Goal: Complete application form

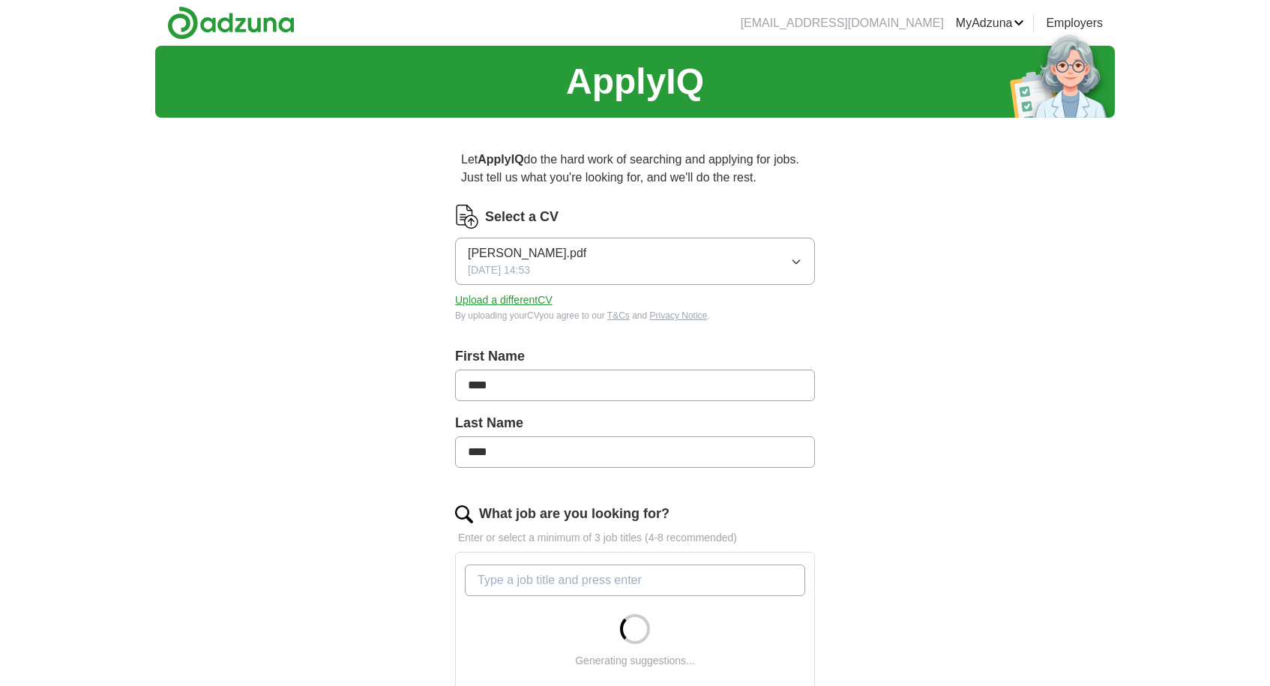
click at [795, 261] on icon "button" at bounding box center [796, 262] width 12 height 12
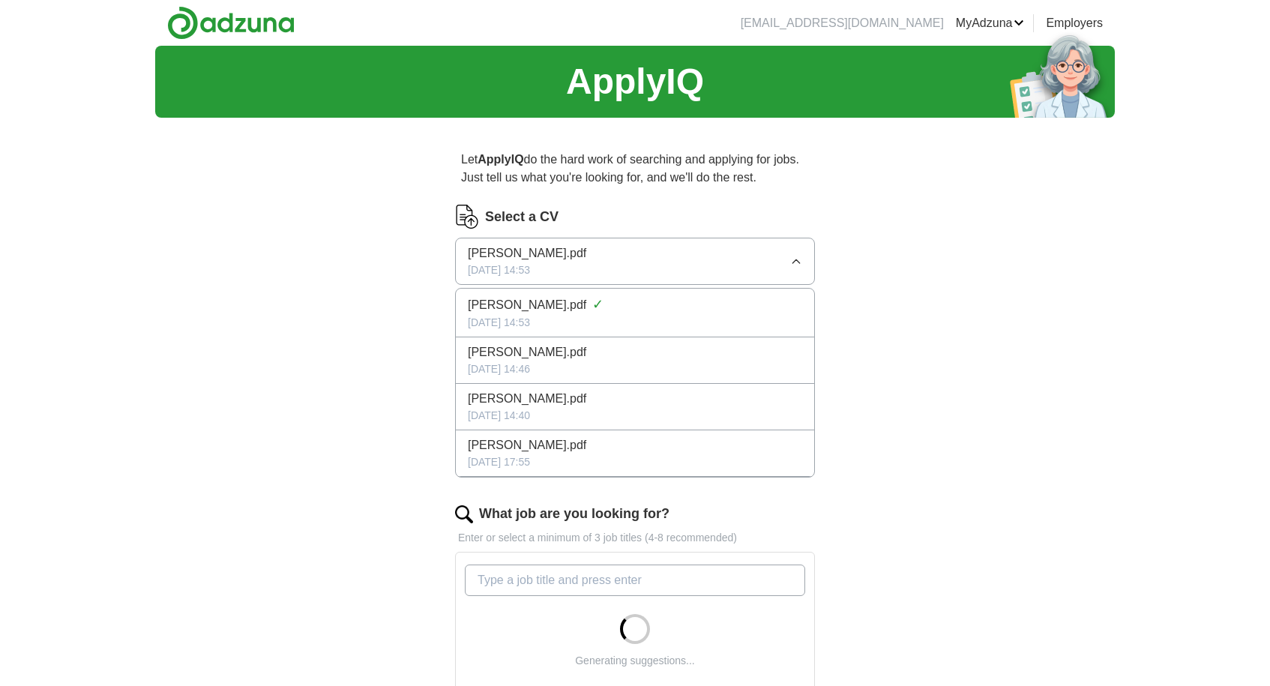
click at [362, 393] on div "ApplyIQ Let ApplyIQ do the hard work of searching and applying for jobs. Just t…" at bounding box center [634, 532] width 959 height 972
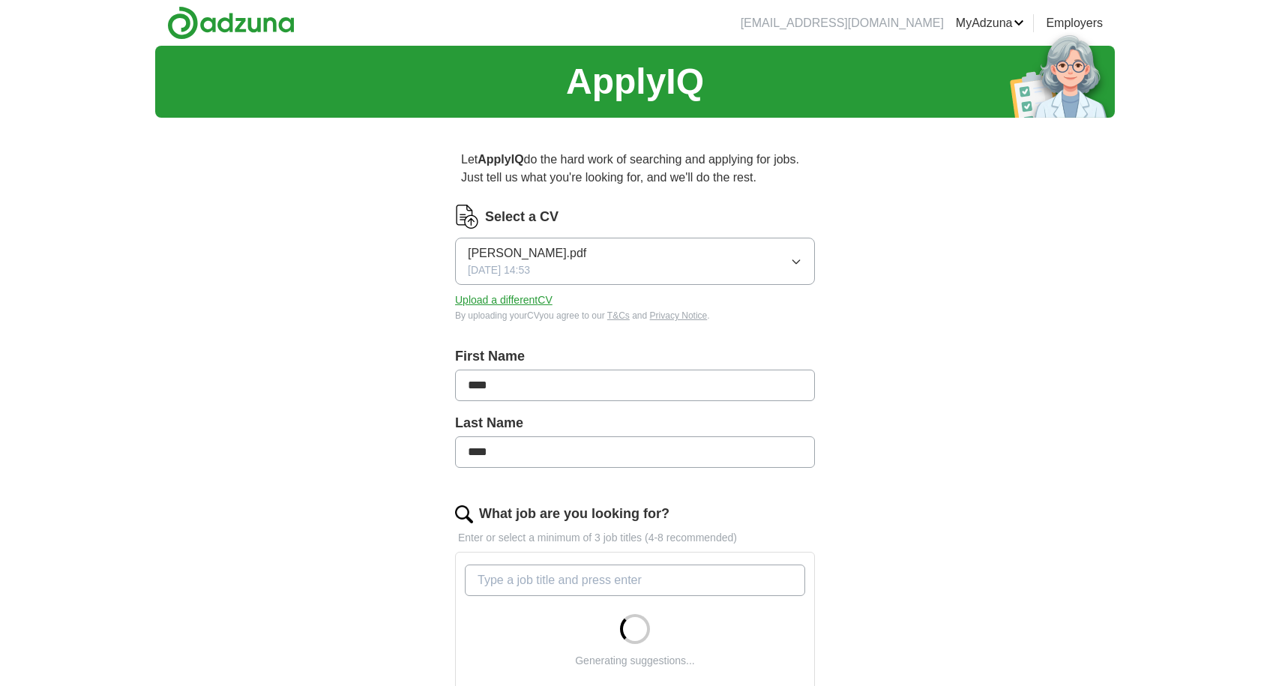
click at [510, 301] on button "Upload a different CV" at bounding box center [503, 300] width 97 height 16
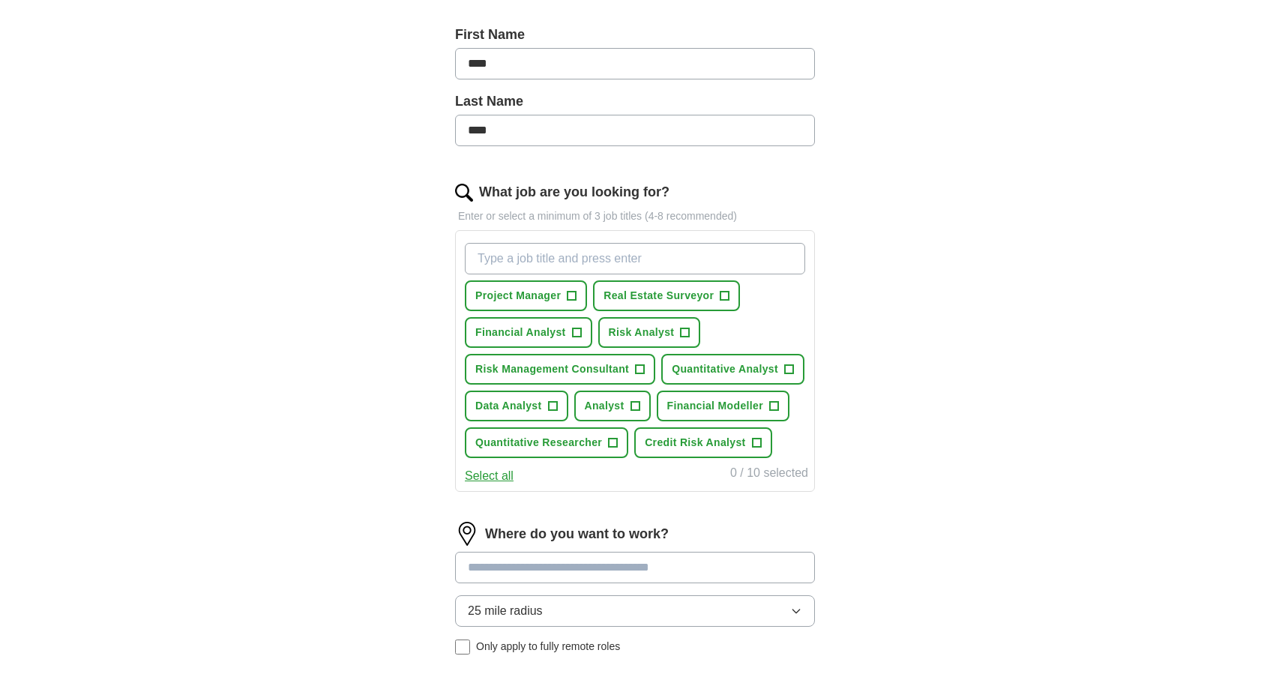
scroll to position [322, 0]
click at [681, 334] on span "+" at bounding box center [685, 332] width 9 height 12
click at [786, 366] on span "+" at bounding box center [788, 369] width 9 height 12
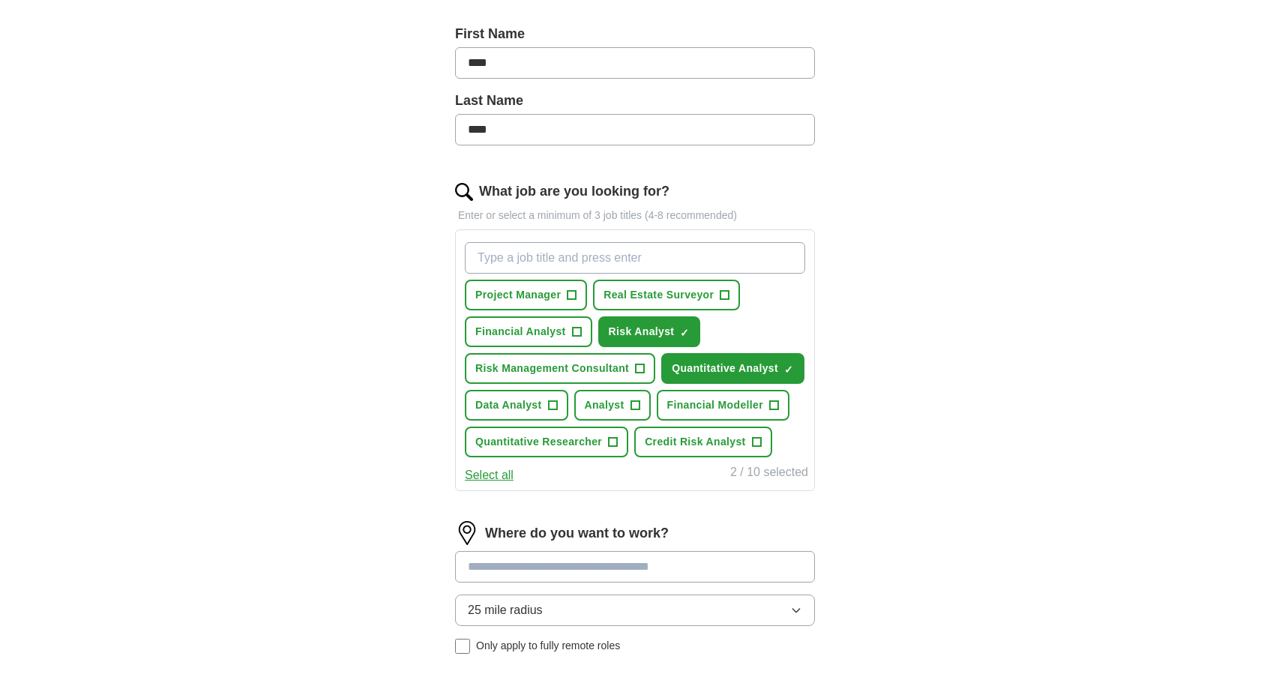
click at [775, 404] on span "+" at bounding box center [773, 405] width 9 height 12
click at [758, 440] on span "+" at bounding box center [756, 442] width 9 height 12
click at [630, 405] on span "+" at bounding box center [634, 405] width 9 height 12
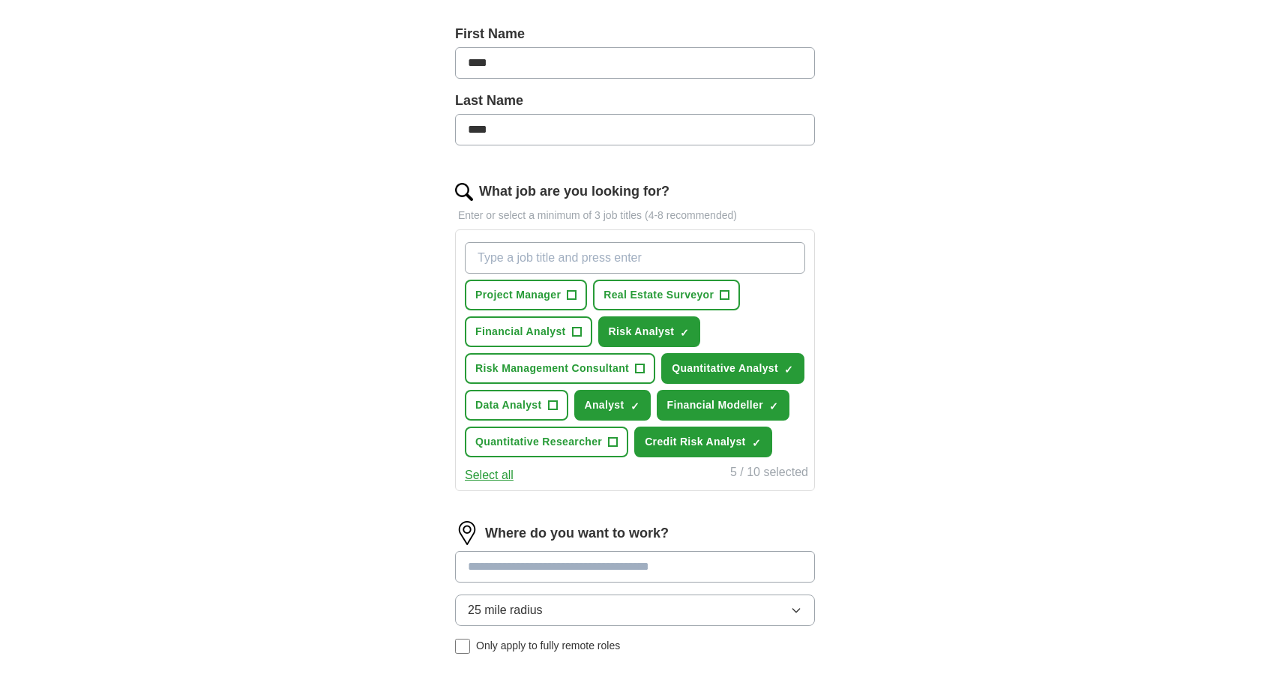
click at [613, 444] on span "+" at bounding box center [613, 442] width 9 height 12
click at [549, 408] on span "+" at bounding box center [552, 405] width 9 height 12
click at [640, 370] on span "+" at bounding box center [640, 369] width 9 height 12
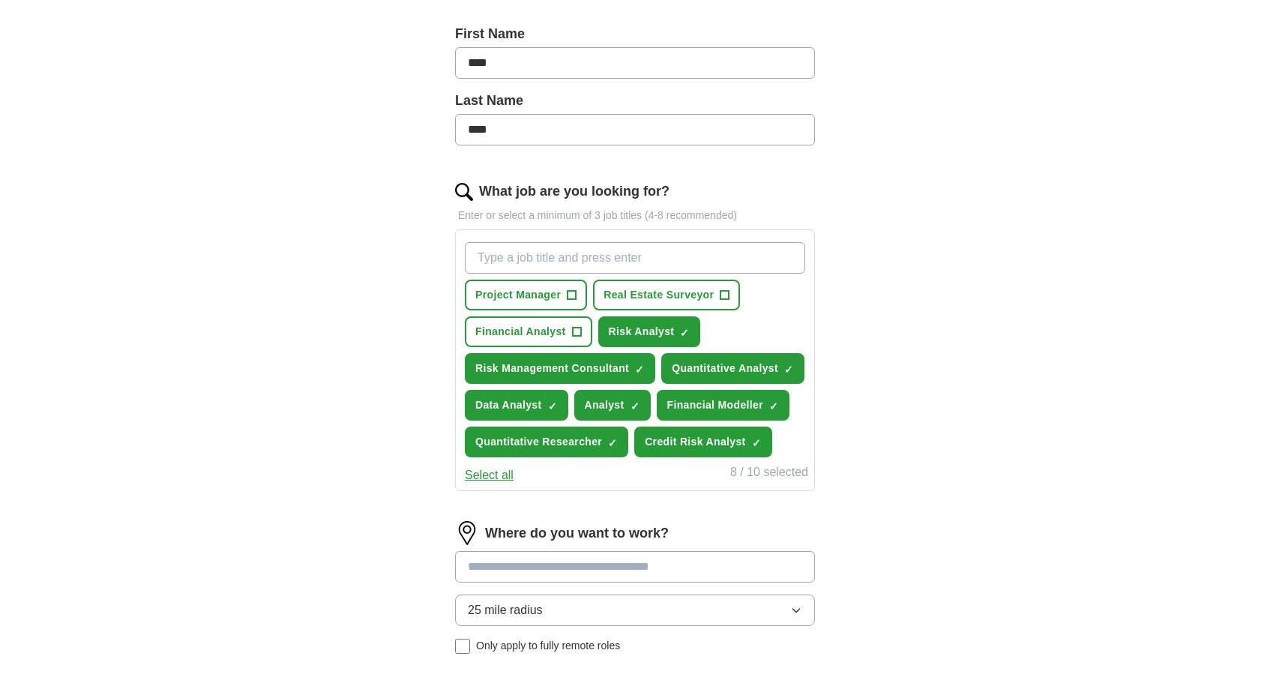
click at [582, 333] on button "Financial Analyst +" at bounding box center [528, 331] width 127 height 31
click at [574, 300] on span "+" at bounding box center [571, 295] width 9 height 12
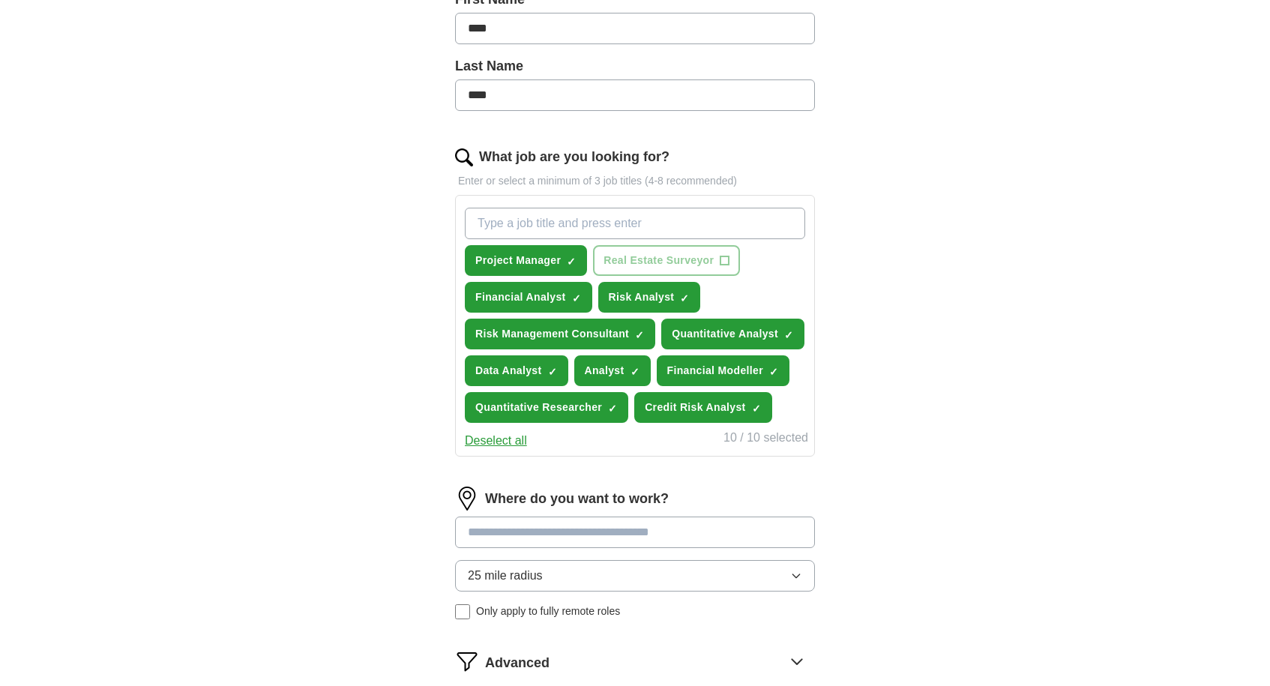
scroll to position [360, 0]
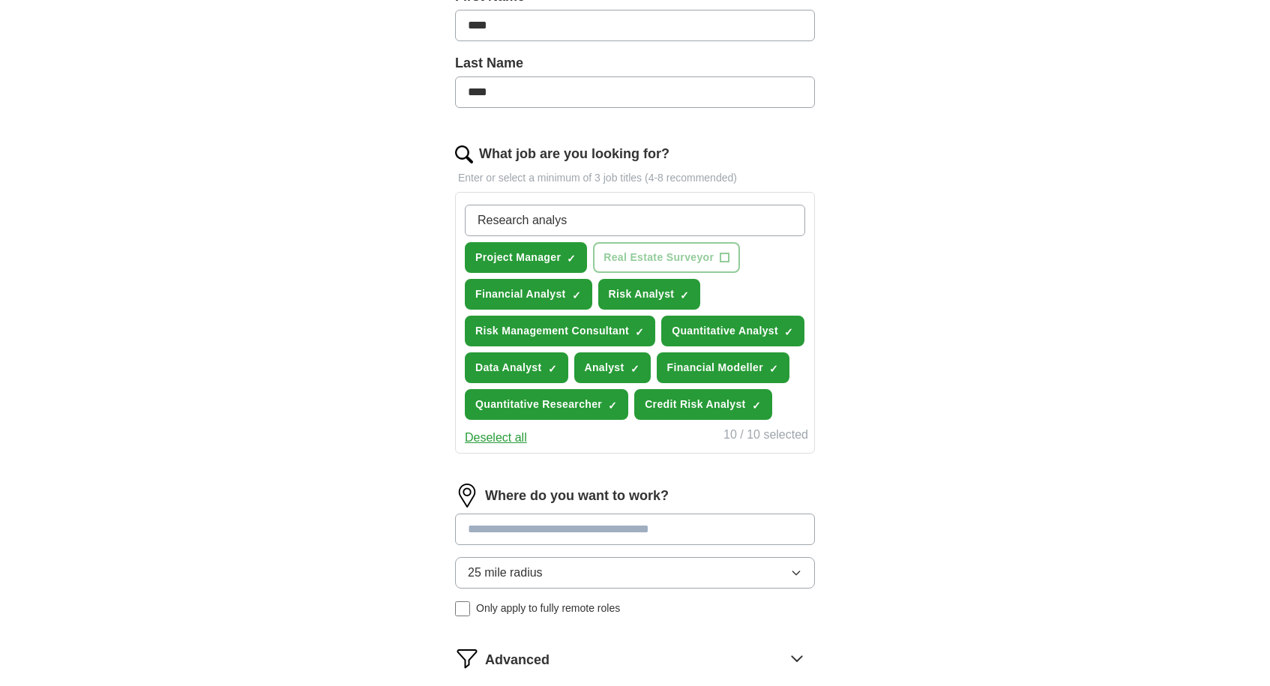
type input "Research analyst"
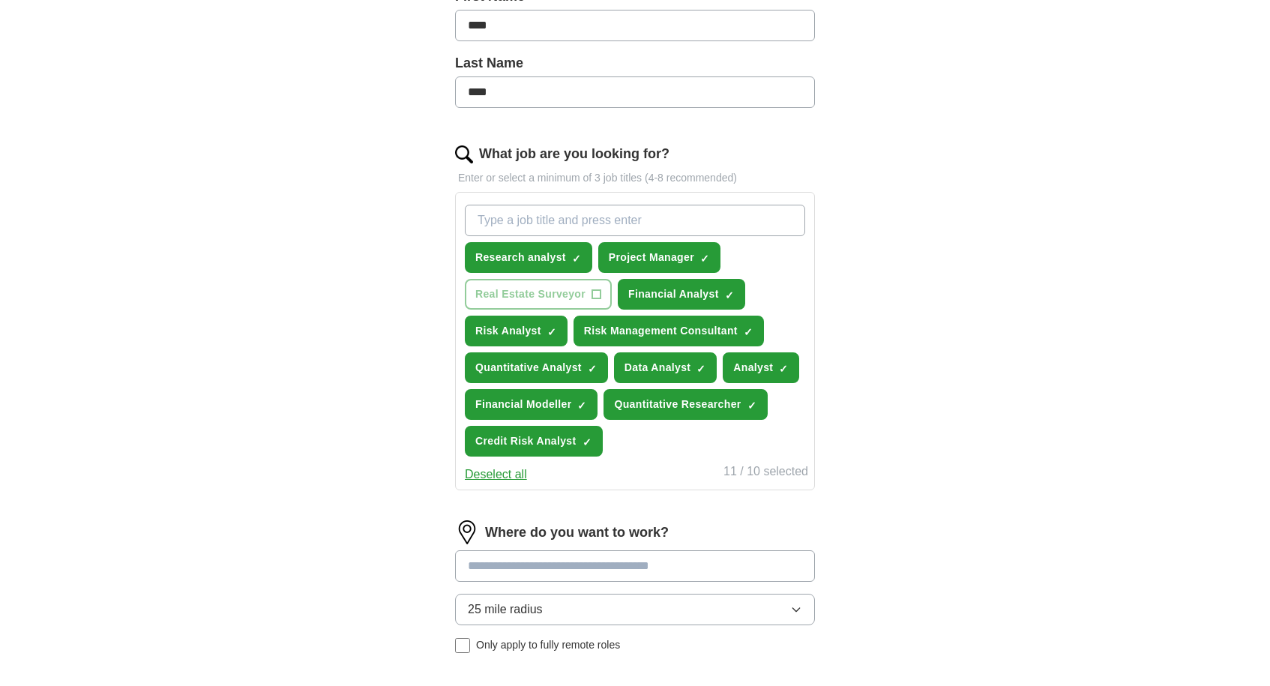
scroll to position [403, 0]
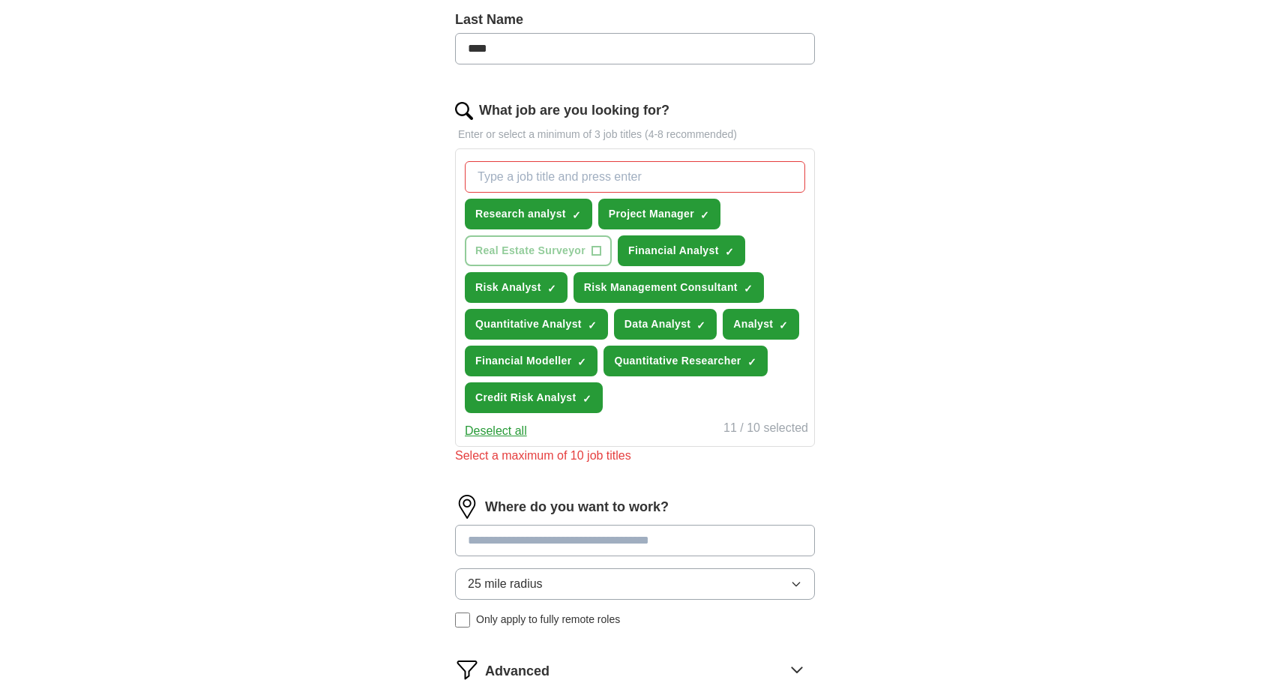
click at [527, 531] on input at bounding box center [635, 540] width 360 height 31
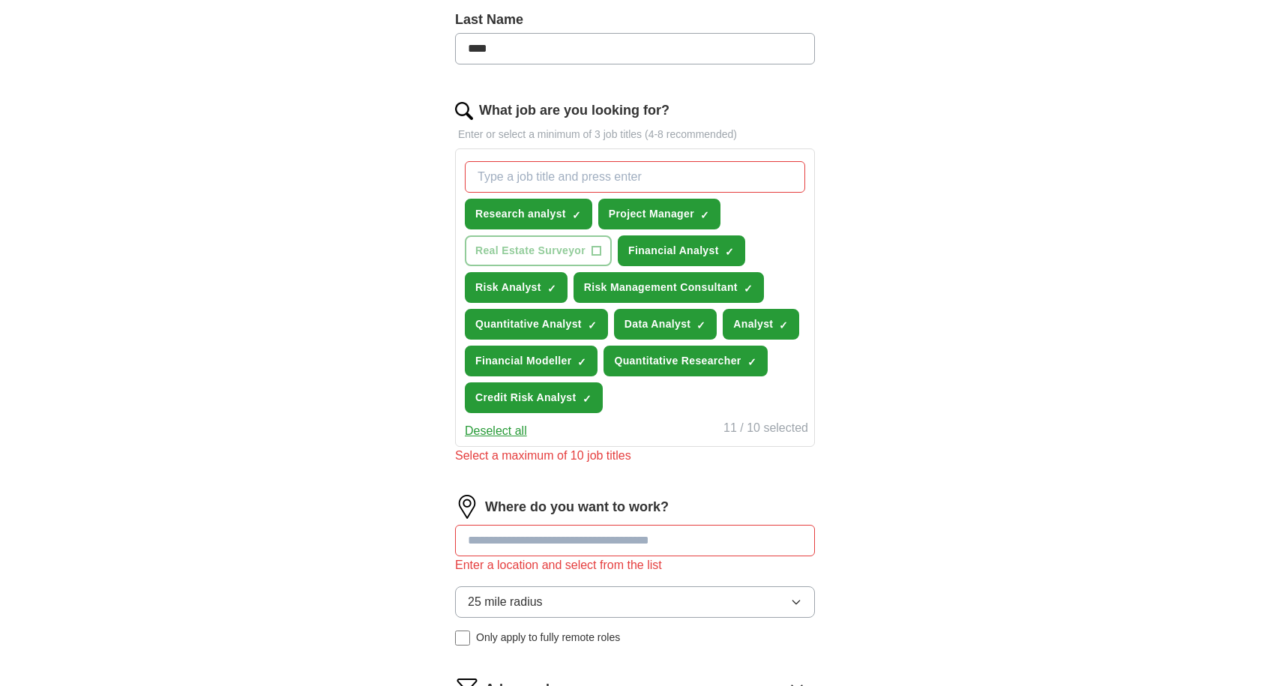
click at [0, 0] on span "×" at bounding box center [0, 0] width 0 height 0
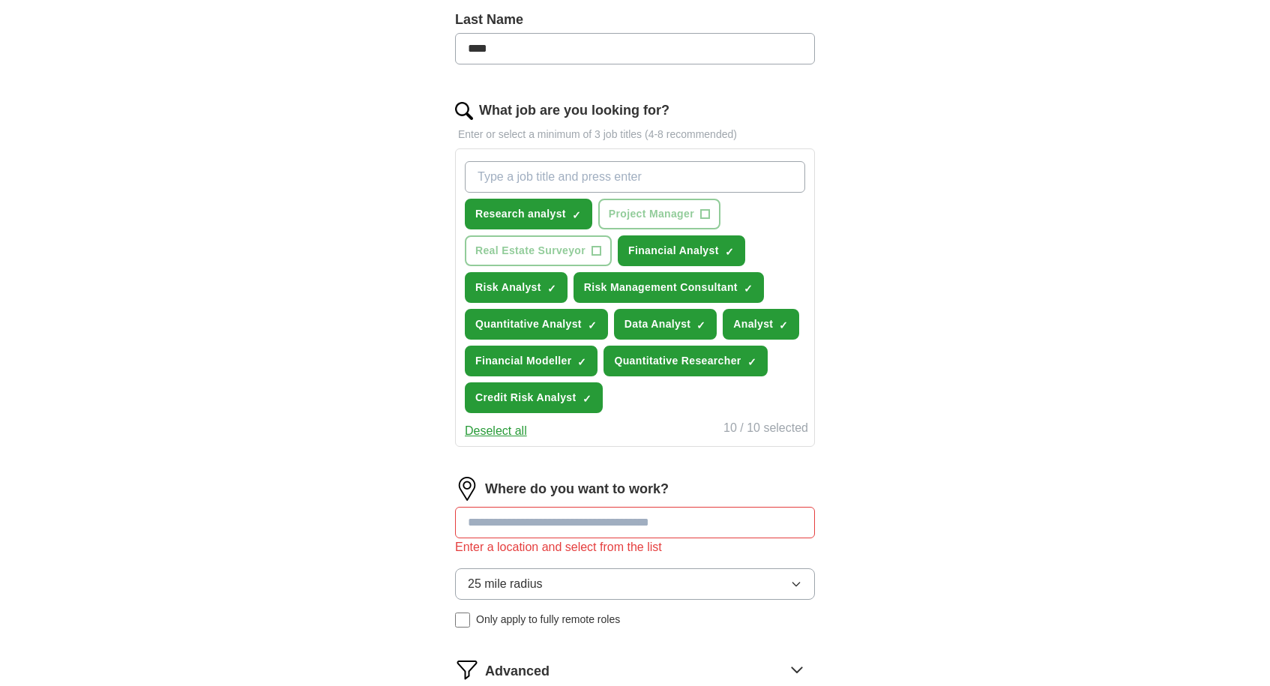
click at [573, 528] on input at bounding box center [635, 522] width 360 height 31
type input "******"
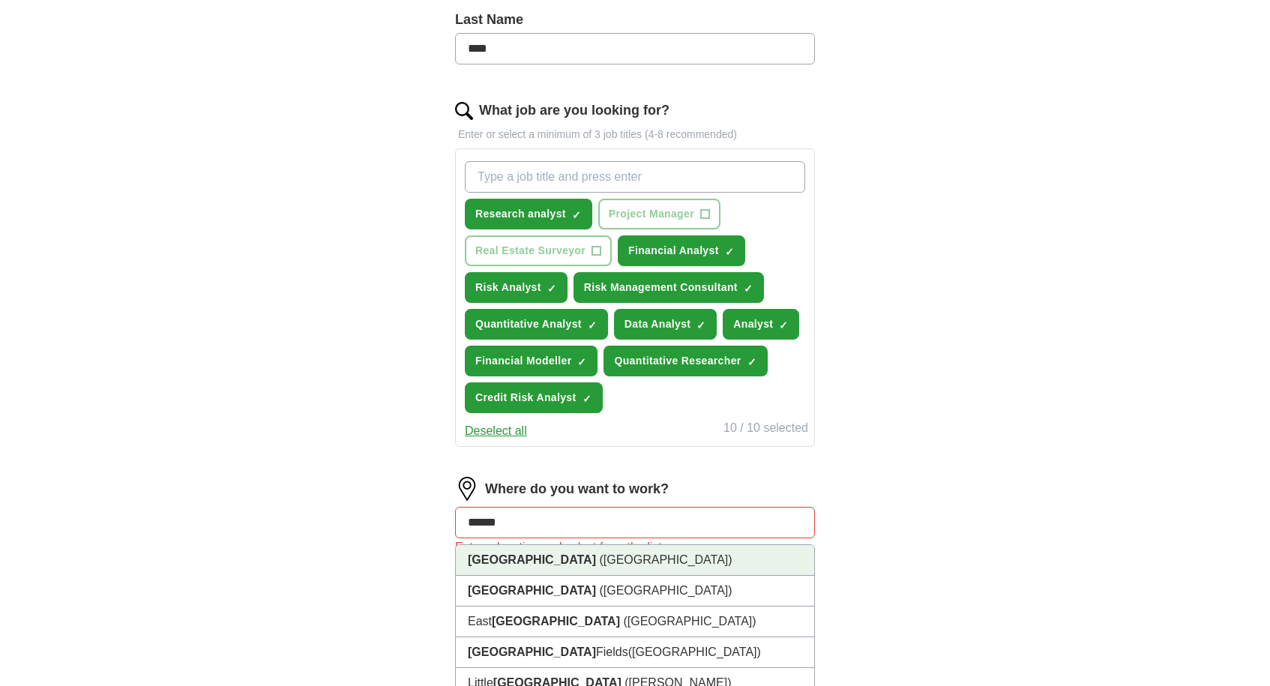
click at [599, 564] on span "([GEOGRAPHIC_DATA])" at bounding box center [665, 559] width 133 height 13
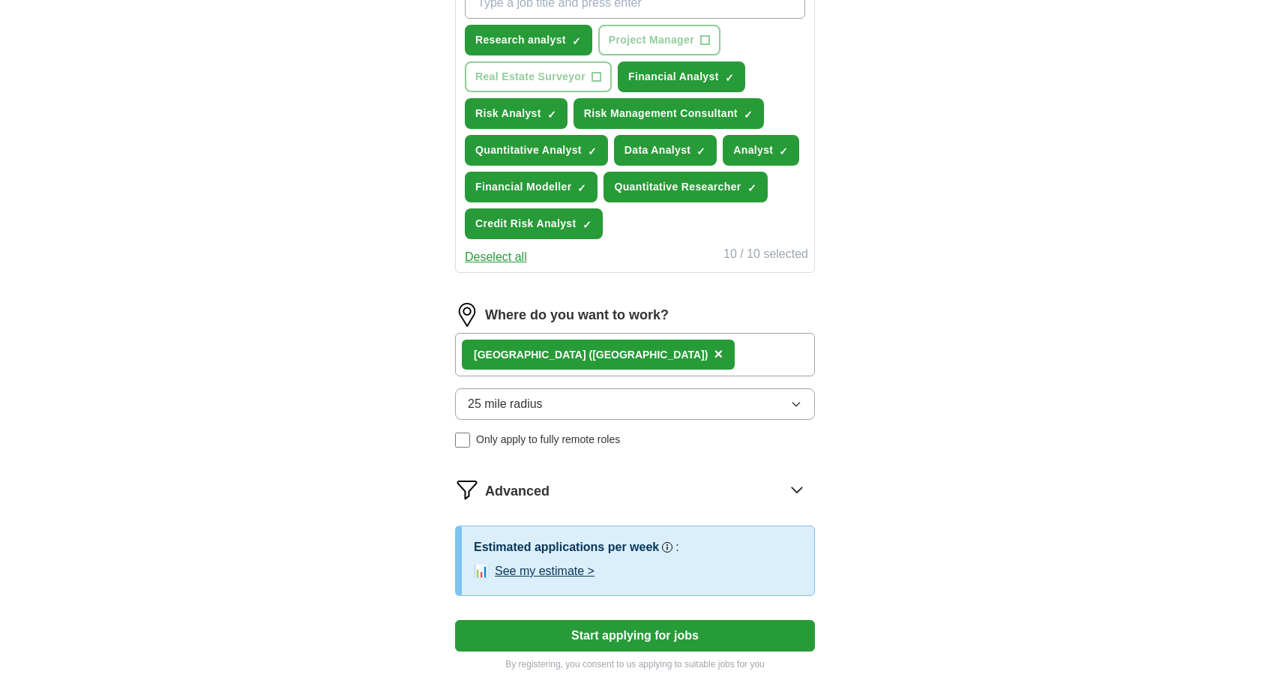
scroll to position [588, 0]
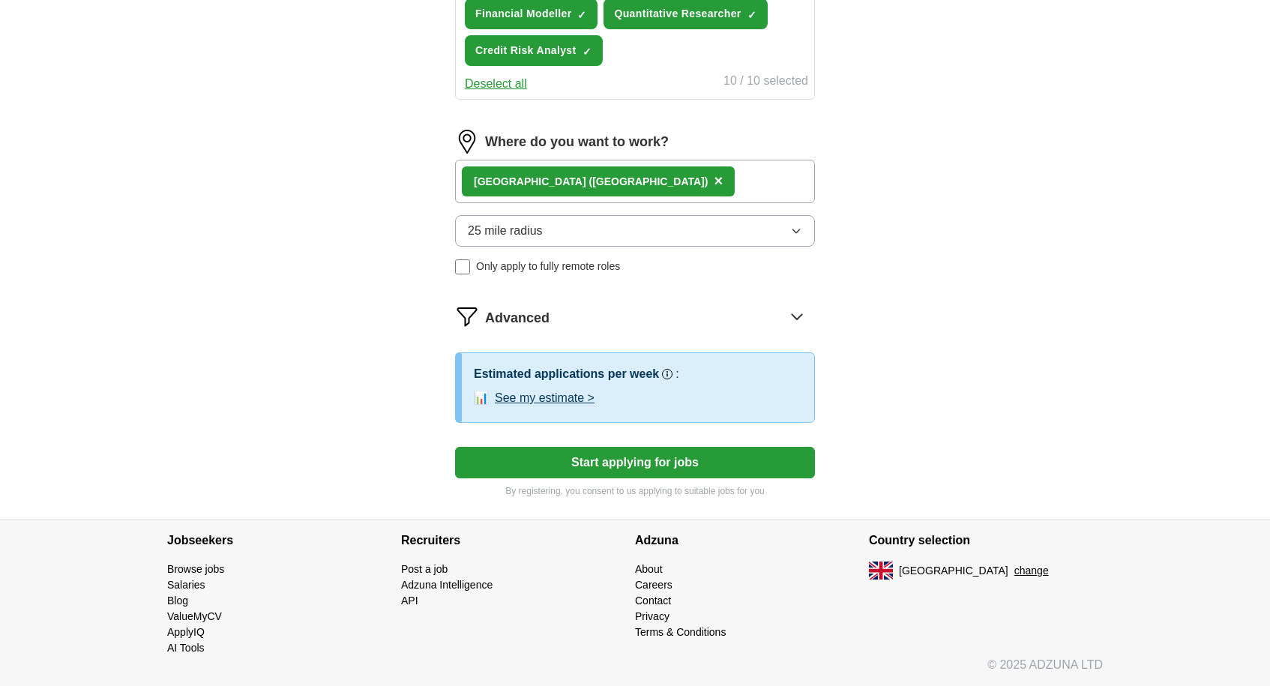
click at [674, 464] on button "Start applying for jobs" at bounding box center [635, 462] width 360 height 31
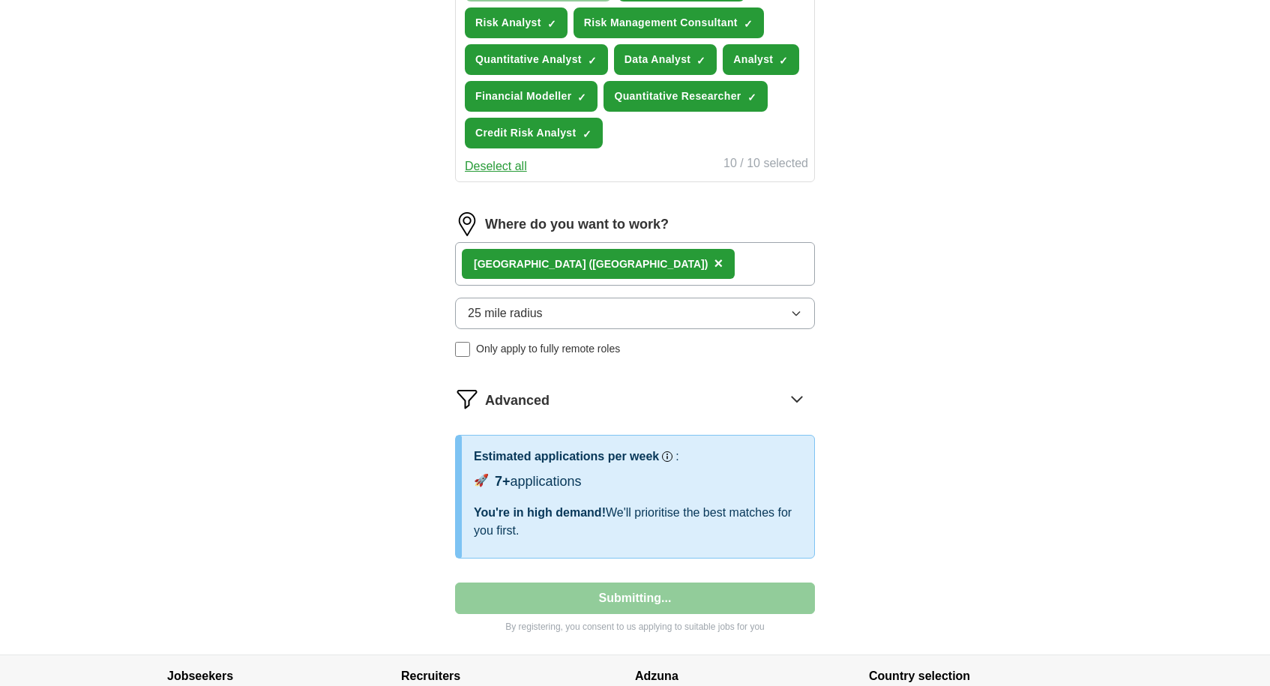
select select "**"
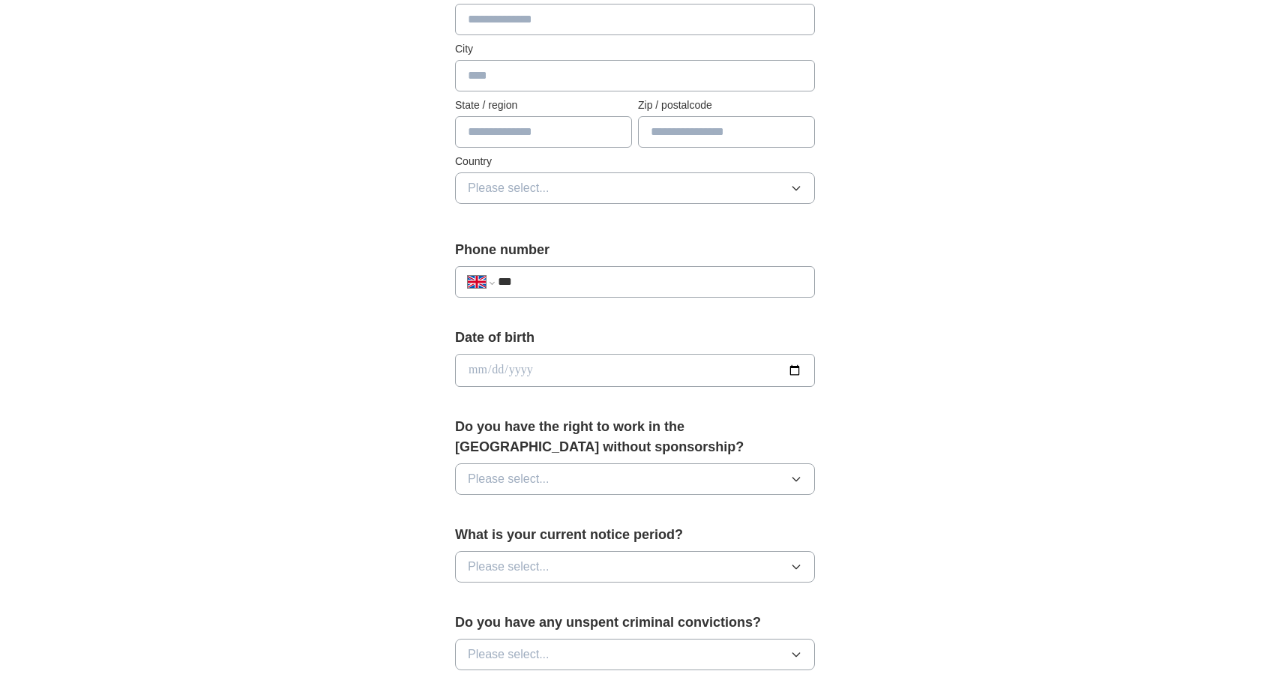
scroll to position [160, 0]
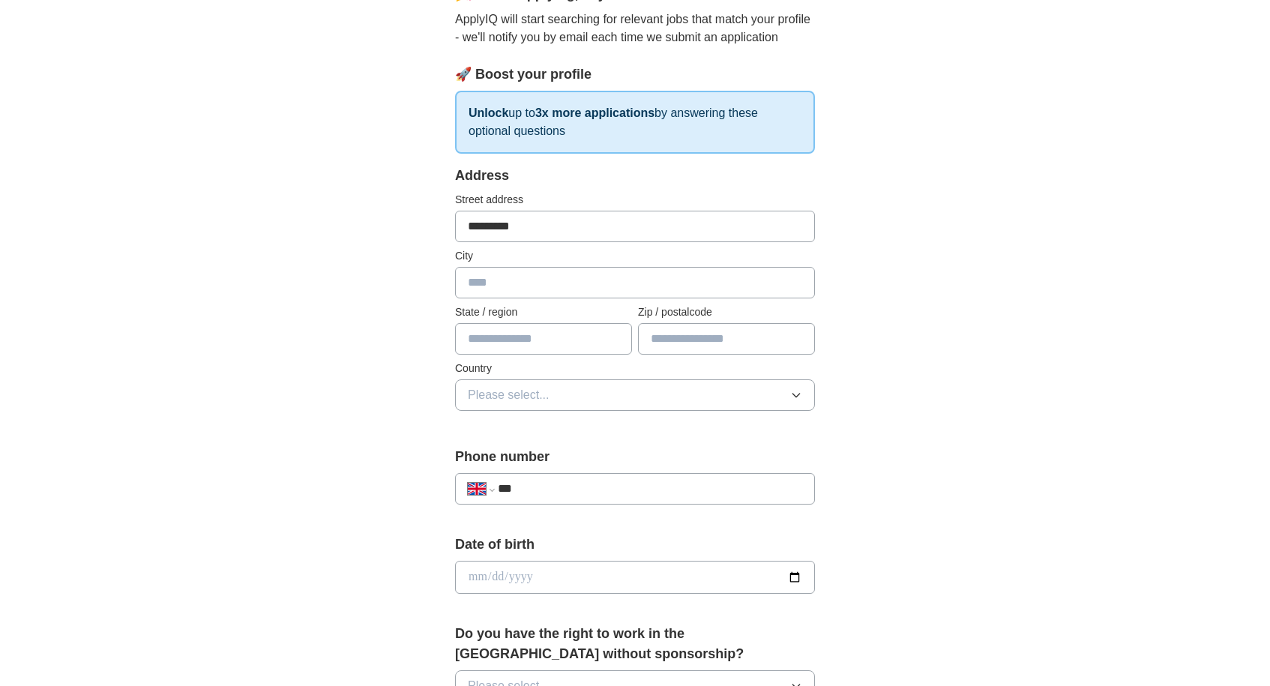
type input "*********"
type input "******"
click at [502, 384] on button "Please select..." at bounding box center [635, 394] width 360 height 31
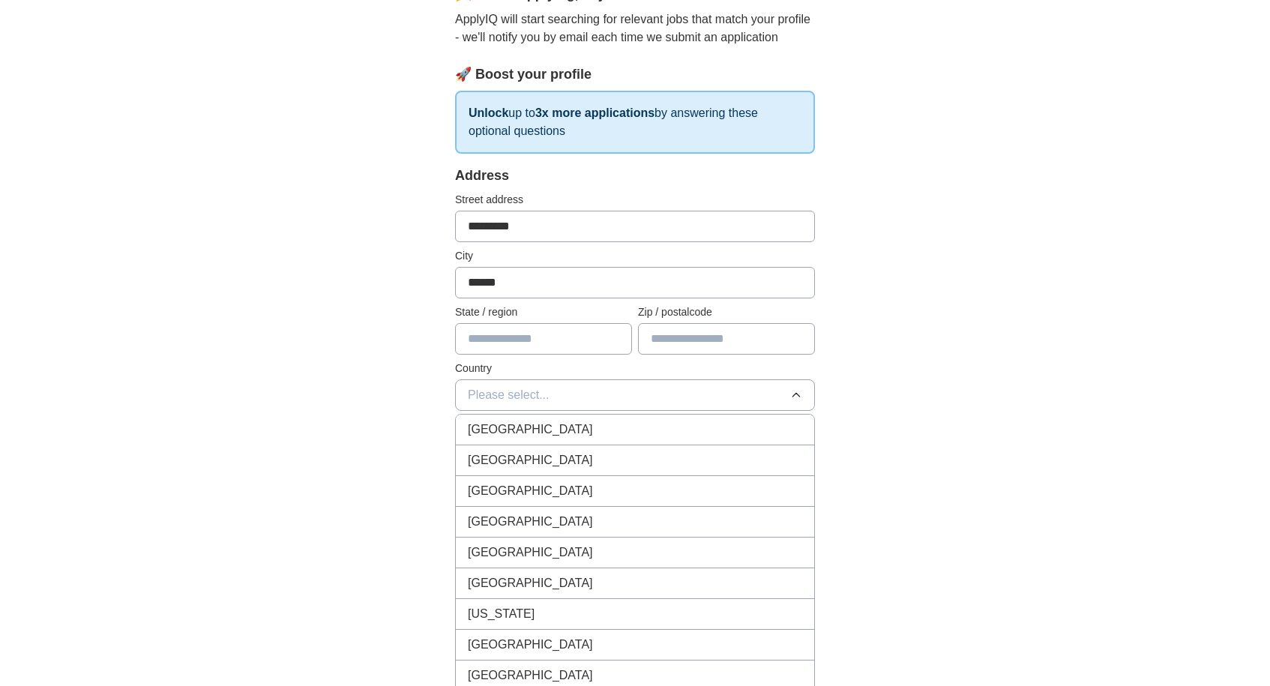
click at [501, 439] on li "[GEOGRAPHIC_DATA]" at bounding box center [635, 429] width 358 height 31
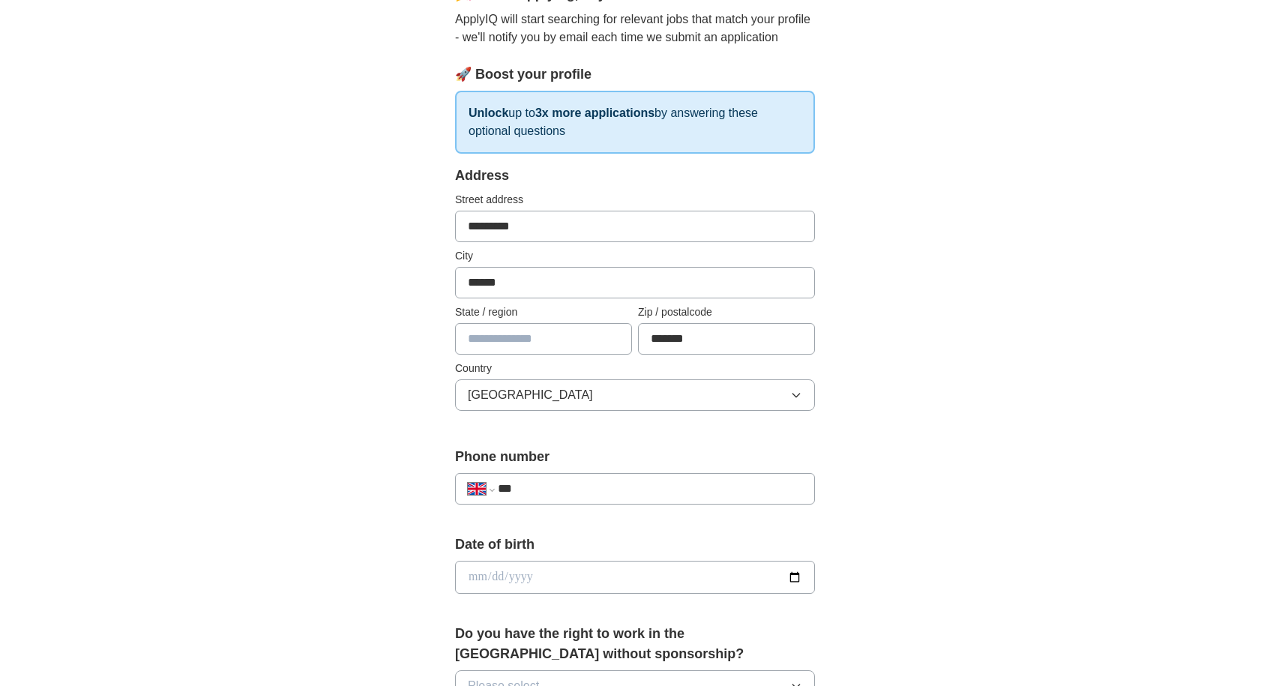
type input "*******"
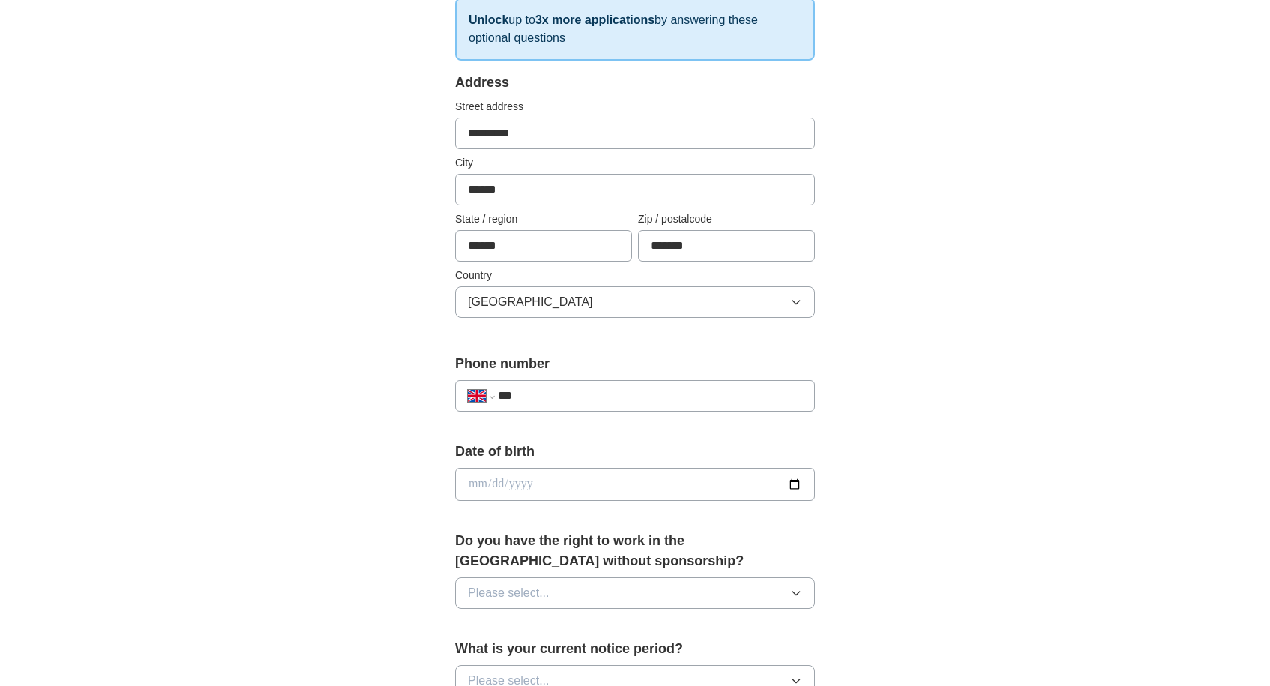
scroll to position [278, 0]
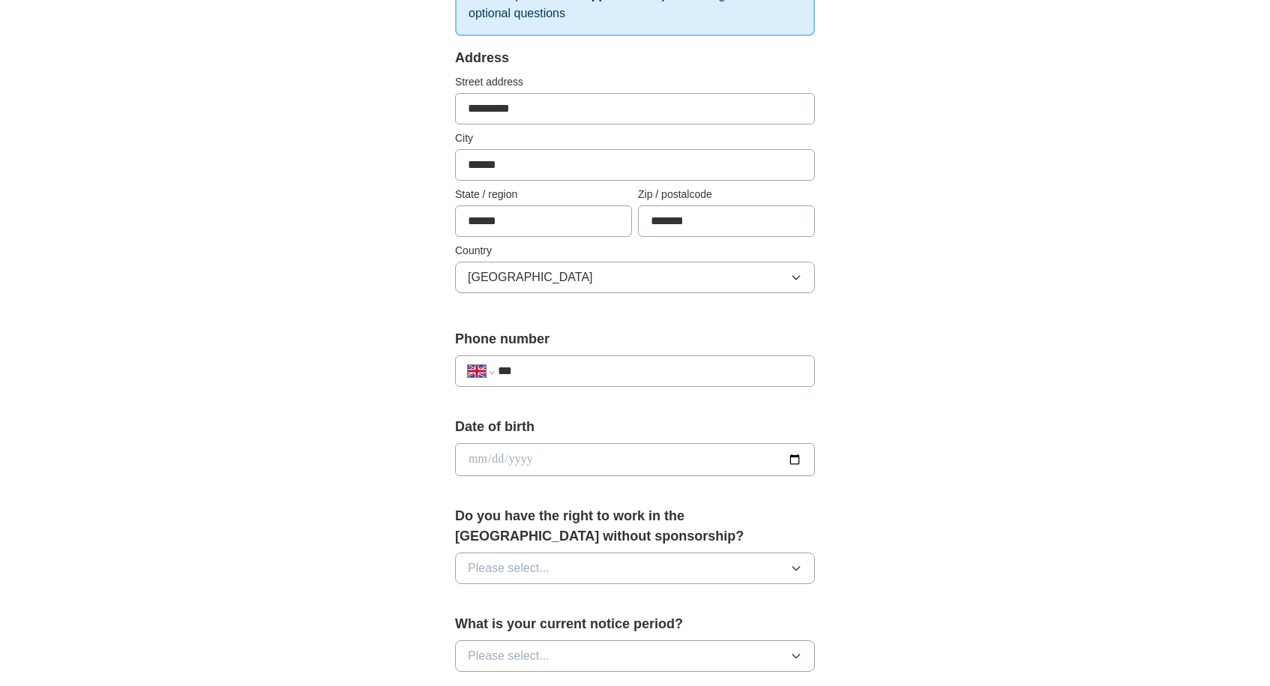
type input "******"
type input "**********"
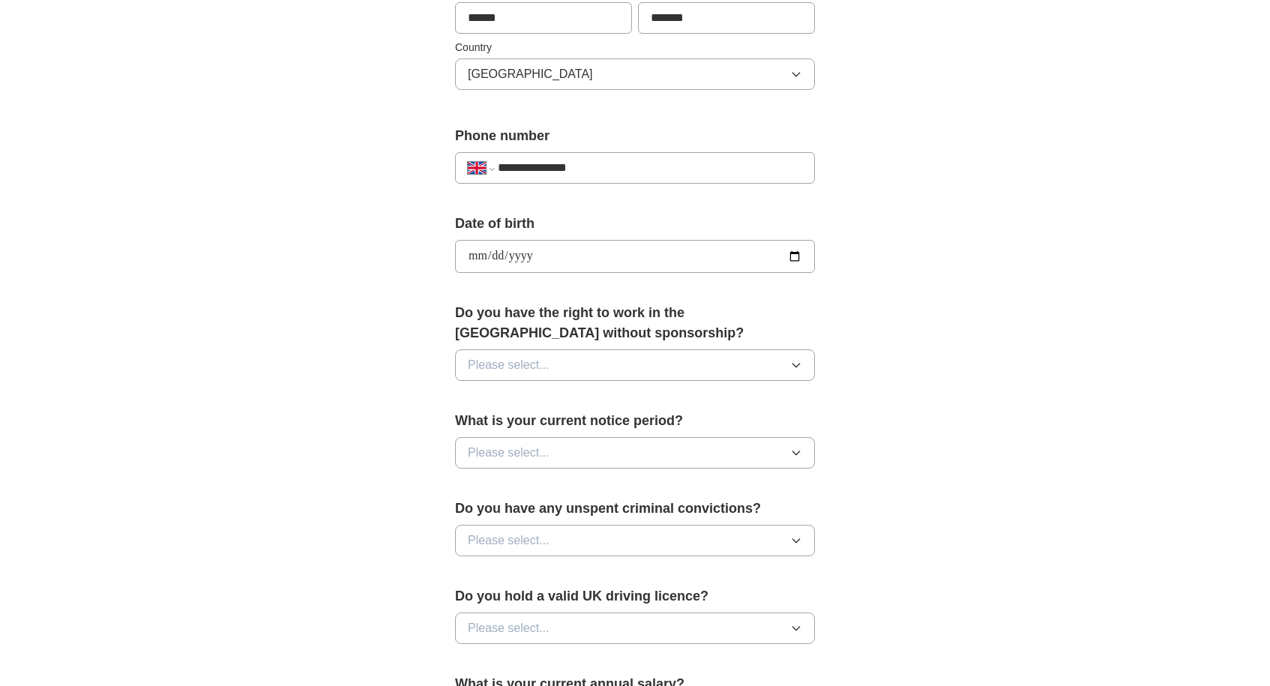
scroll to position [489, 0]
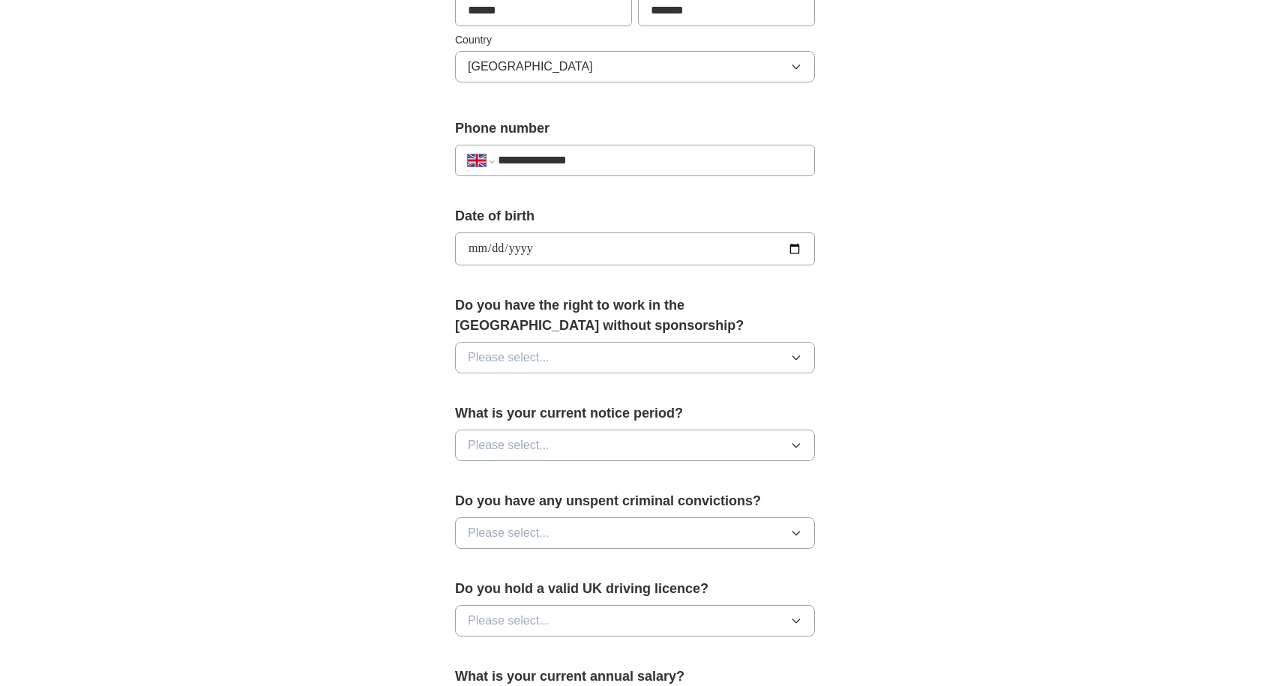
click at [528, 376] on div "Do you have the right to work in the [GEOGRAPHIC_DATA] without sponsorship? Ple…" at bounding box center [635, 340] width 360 height 90
click at [504, 352] on span "Please select..." at bounding box center [509, 358] width 82 height 18
click at [494, 393] on div "Yes" at bounding box center [635, 392] width 334 height 18
click at [519, 450] on span "Please select..." at bounding box center [509, 445] width 82 height 18
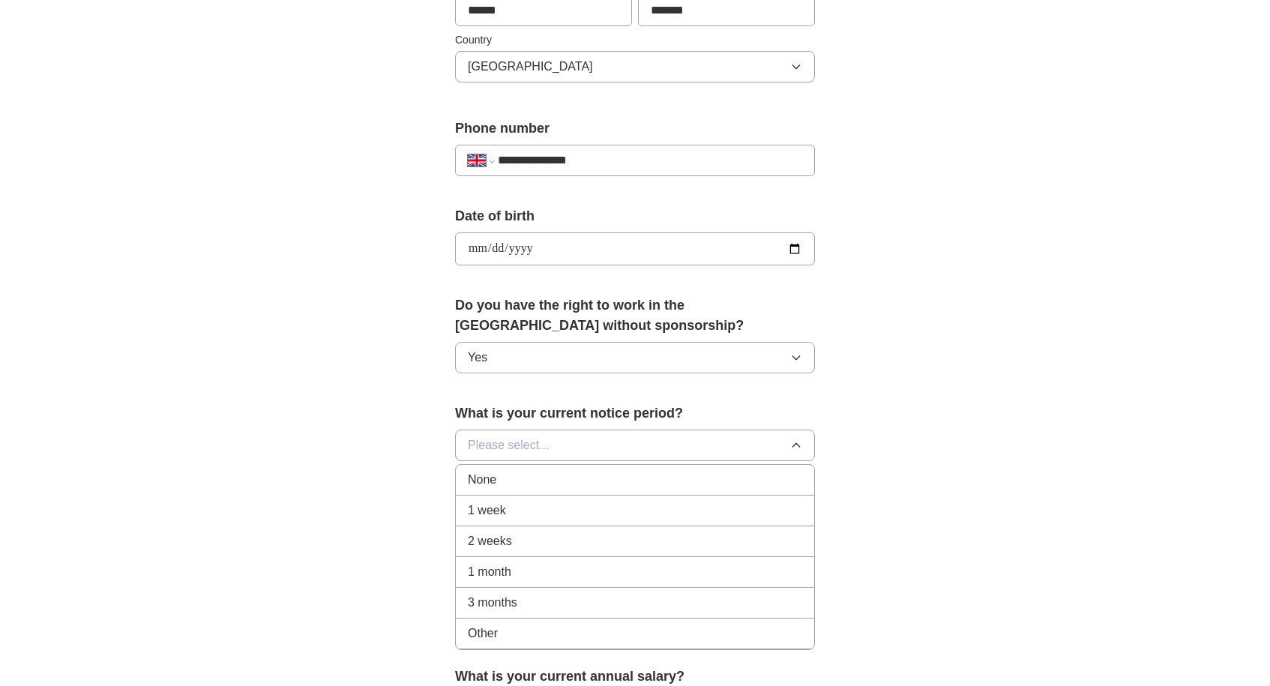
click at [489, 504] on span "1 week" at bounding box center [487, 510] width 38 height 18
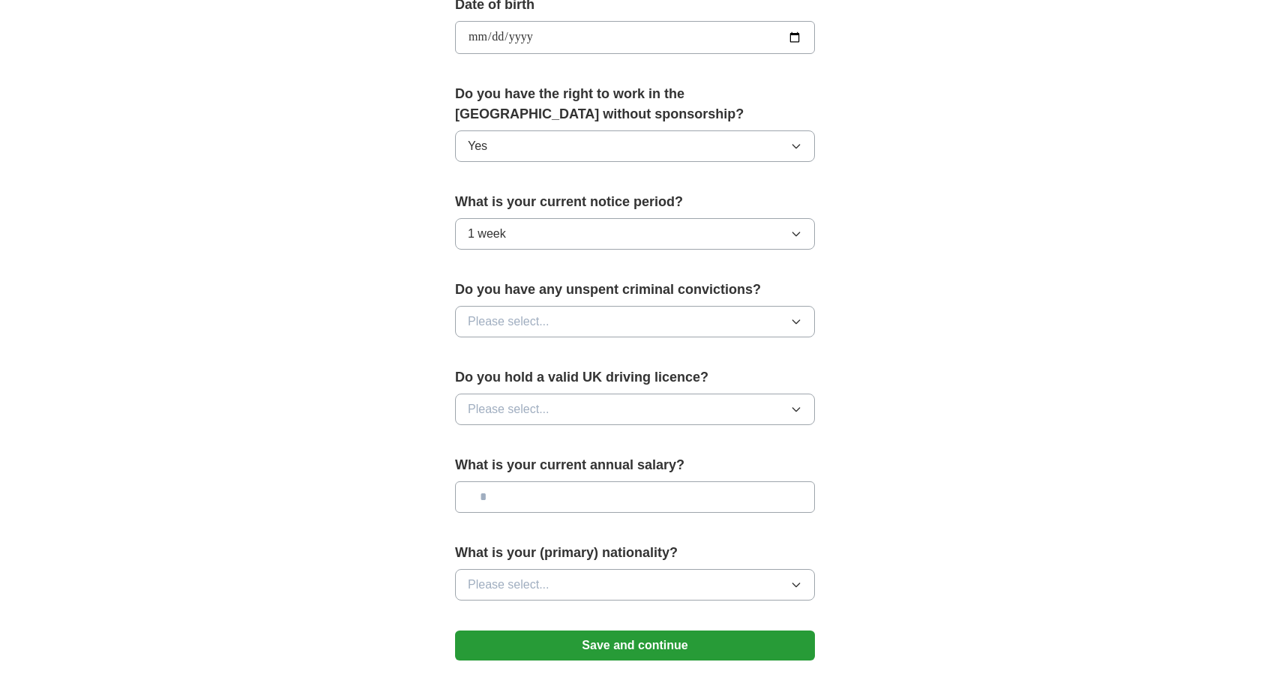
scroll to position [710, 0]
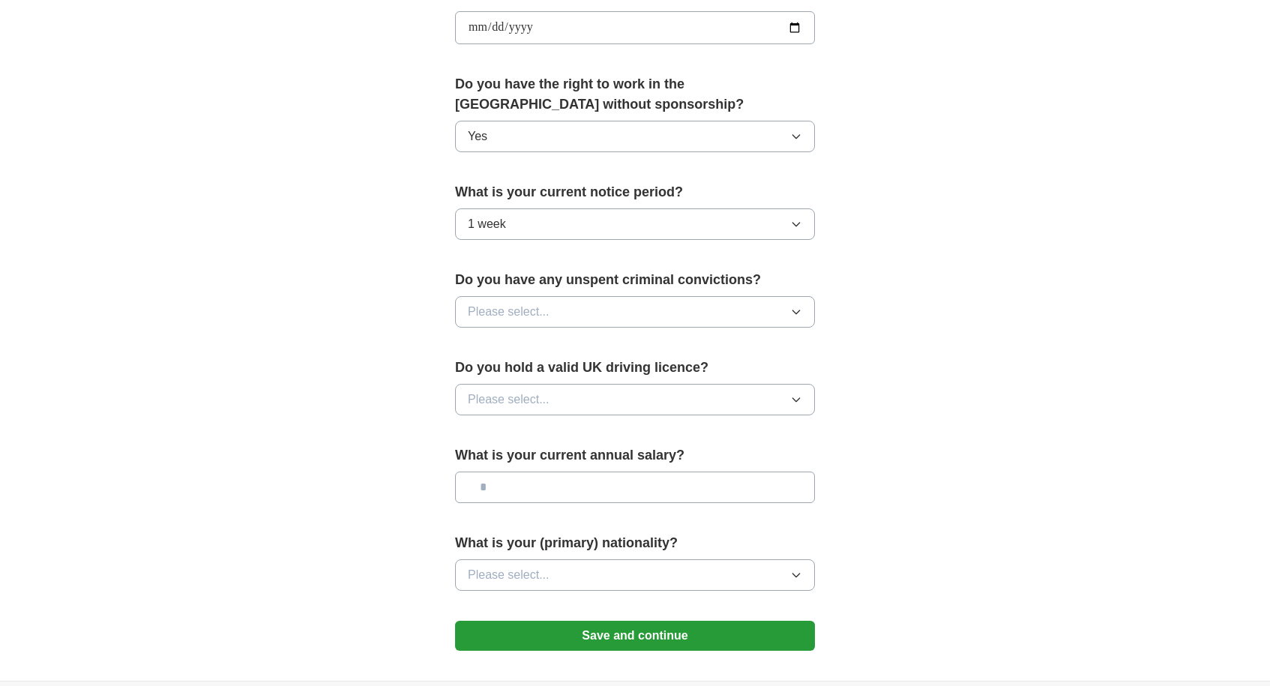
click at [583, 316] on button "Please select..." at bounding box center [635, 311] width 360 height 31
click at [509, 369] on li "No" at bounding box center [635, 377] width 358 height 31
click at [495, 393] on span "Please select..." at bounding box center [509, 399] width 82 height 18
click at [476, 468] on span "No" at bounding box center [475, 465] width 15 height 18
click at [538, 492] on input "text" at bounding box center [635, 486] width 360 height 31
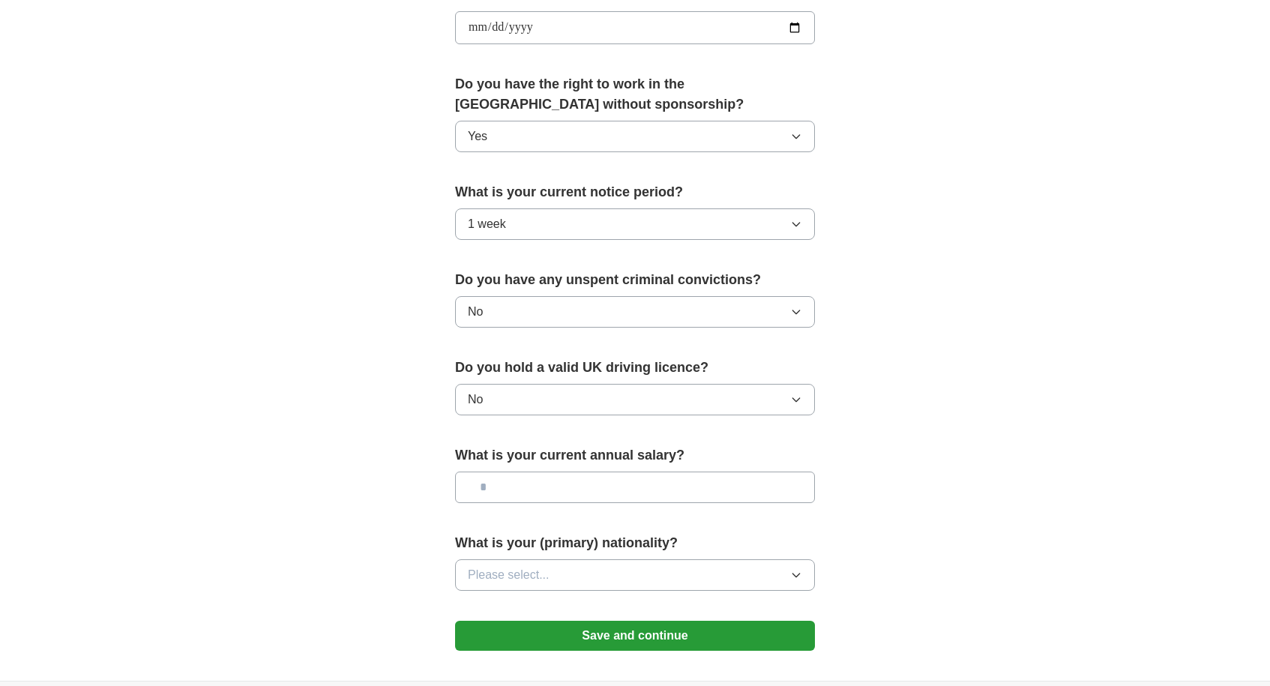
type input "**"
click at [553, 581] on button "Please select..." at bounding box center [635, 574] width 360 height 31
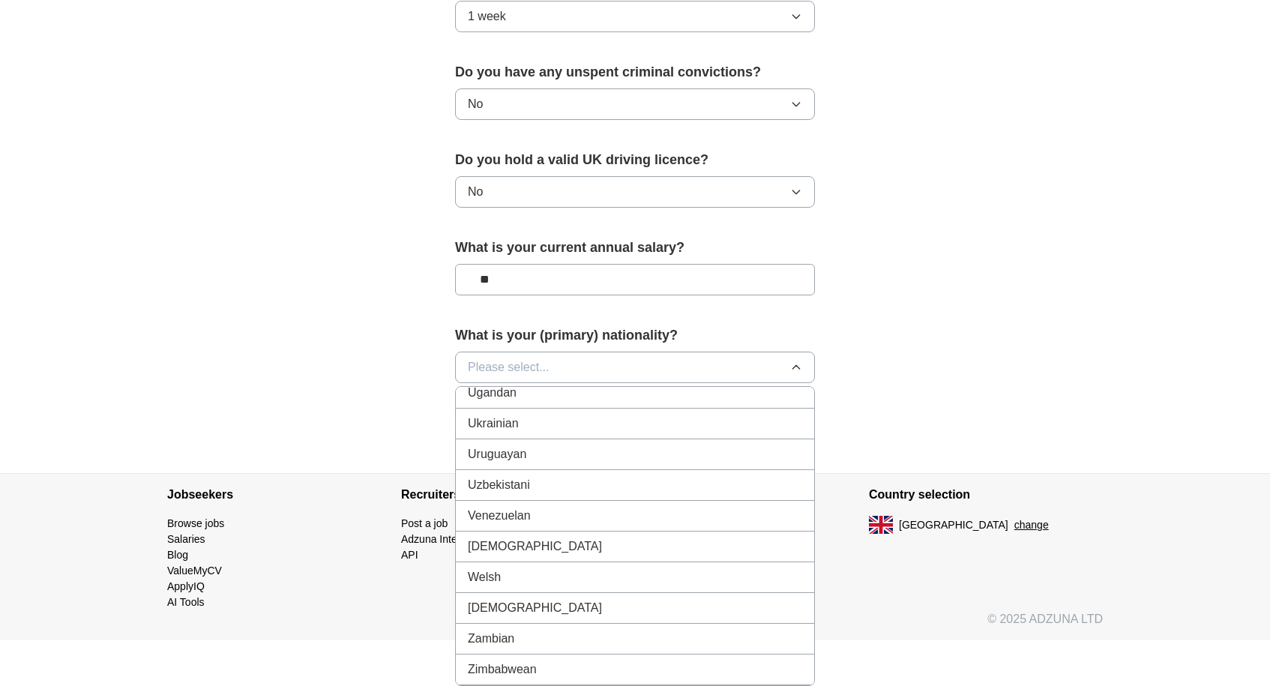
scroll to position [5633, 0]
click at [522, 553] on span "[DEMOGRAPHIC_DATA]" at bounding box center [535, 546] width 134 height 18
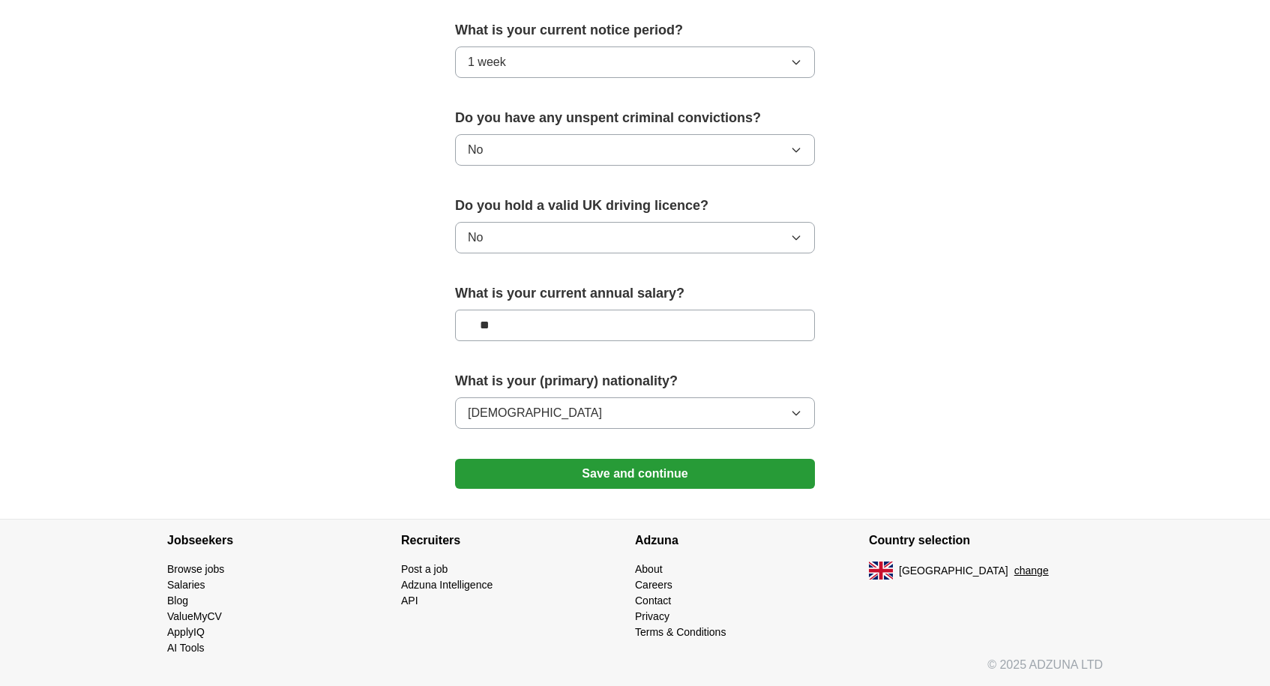
click at [594, 482] on button "Save and continue" at bounding box center [635, 474] width 360 height 30
